Goal: Task Accomplishment & Management: Use online tool/utility

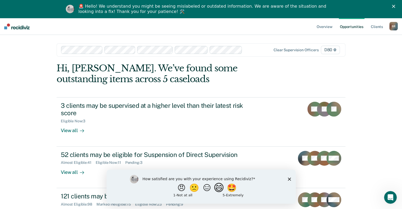
click at [221, 189] on button "😄" at bounding box center [219, 188] width 12 height 11
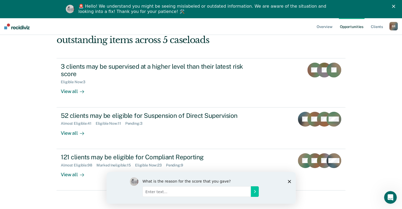
scroll to position [41, 0]
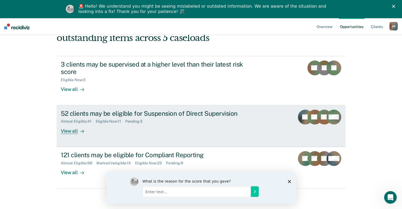
click at [169, 111] on div "52 clients may be eligible for Suspension of Direct Supervision" at bounding box center [154, 114] width 186 height 8
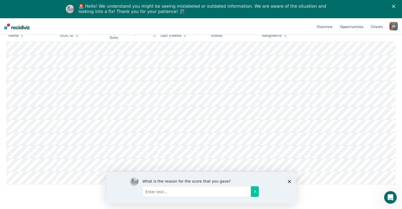
scroll to position [106, 0]
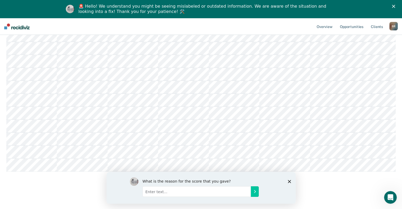
click at [291, 183] on polygon "Close survey" at bounding box center [289, 181] width 3 height 3
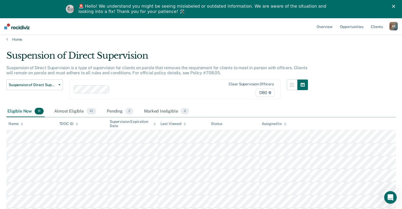
scroll to position [0, 0]
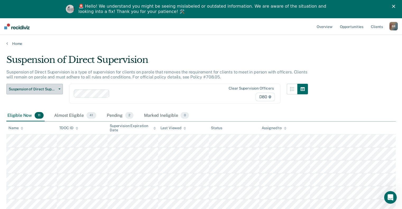
click at [60, 89] on button "Suspension of Direct Supervision" at bounding box center [34, 89] width 57 height 11
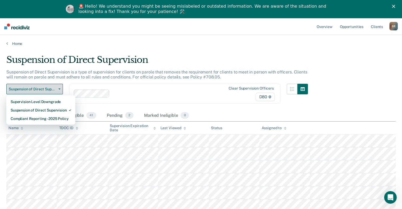
click at [60, 89] on button "Suspension of Direct Supervision" at bounding box center [34, 89] width 57 height 11
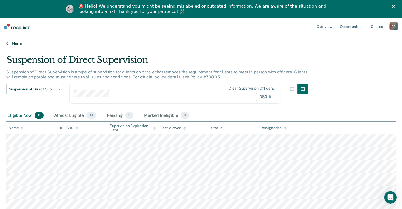
click at [18, 44] on link "Home" at bounding box center [201, 43] width 390 height 5
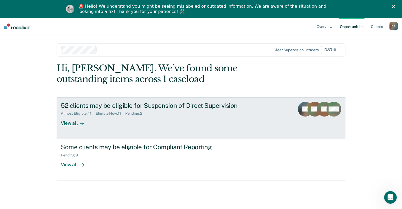
click at [137, 105] on div "52 clients may be eligible for Suspension of Direct Supervision" at bounding box center [154, 106] width 186 height 8
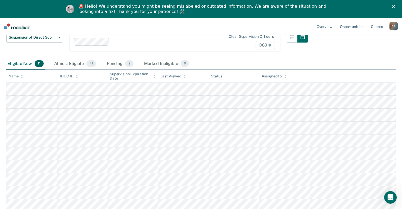
scroll to position [53, 0]
click at [151, 61] on div "Marked Ineligible 0" at bounding box center [166, 63] width 47 height 12
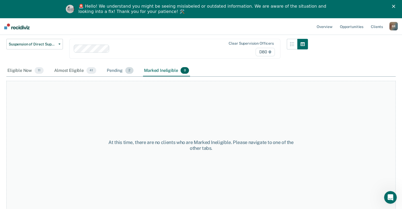
click at [116, 70] on div "Pending 2" at bounding box center [120, 71] width 29 height 12
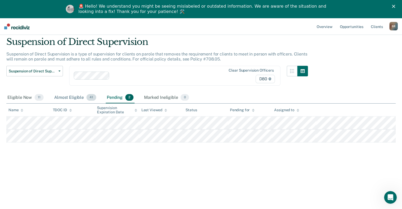
click at [65, 97] on div "Almost Eligible 41" at bounding box center [75, 98] width 44 height 12
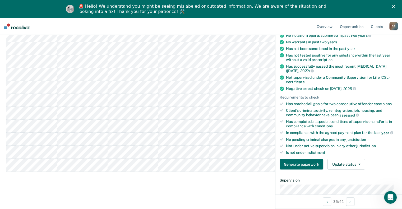
scroll to position [132, 0]
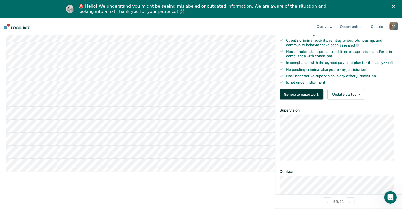
click at [307, 93] on button "Generate paperwork" at bounding box center [302, 94] width 44 height 11
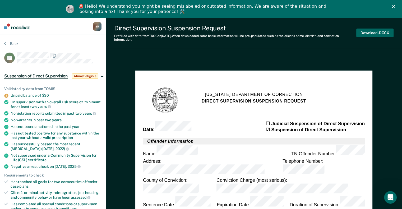
click at [378, 31] on button "Download .DOCX" at bounding box center [375, 33] width 37 height 9
click at [8, 27] on img at bounding box center [16, 27] width 25 height 6
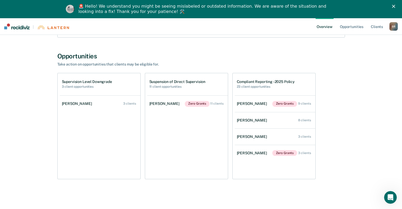
scroll to position [99, 0]
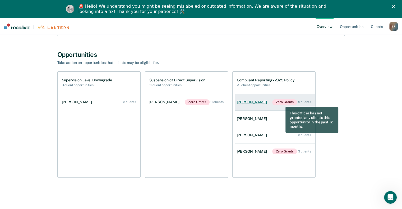
click at [282, 103] on span "Zero Grants" at bounding box center [285, 102] width 25 height 6
